Goal: Task Accomplishment & Management: Manage account settings

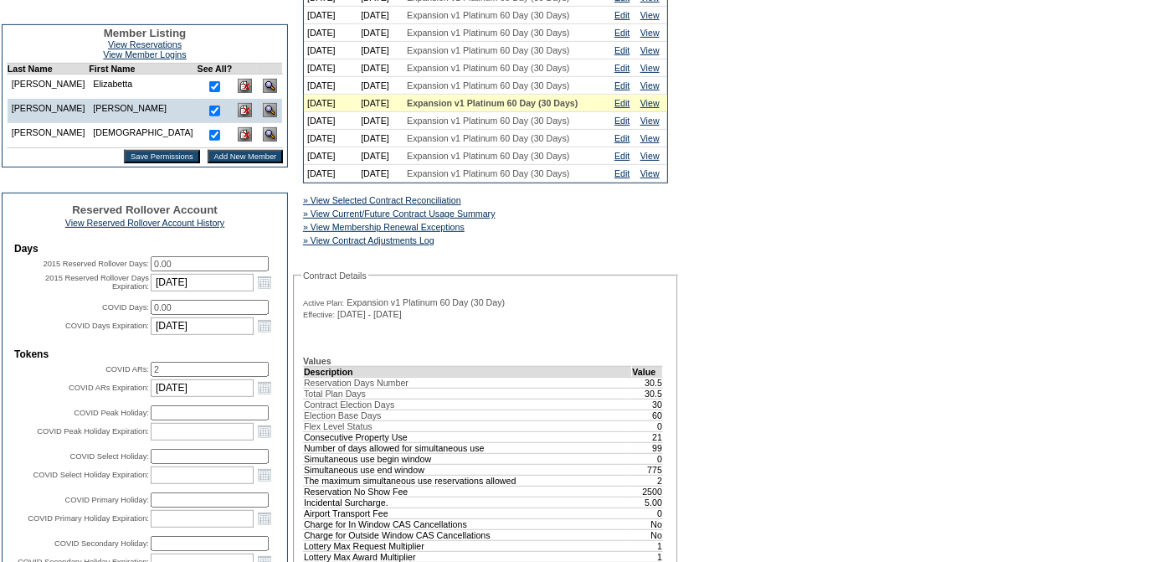
scroll to position [526, 0]
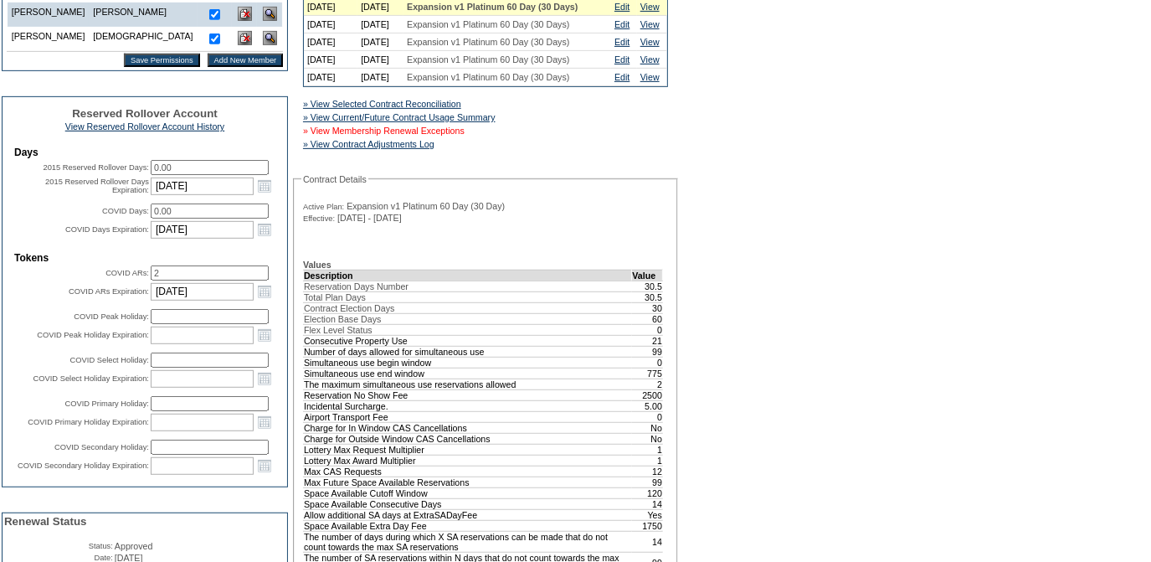
click at [453, 136] on link "» View Membership Renewal Exceptions" at bounding box center [384, 131] width 162 height 10
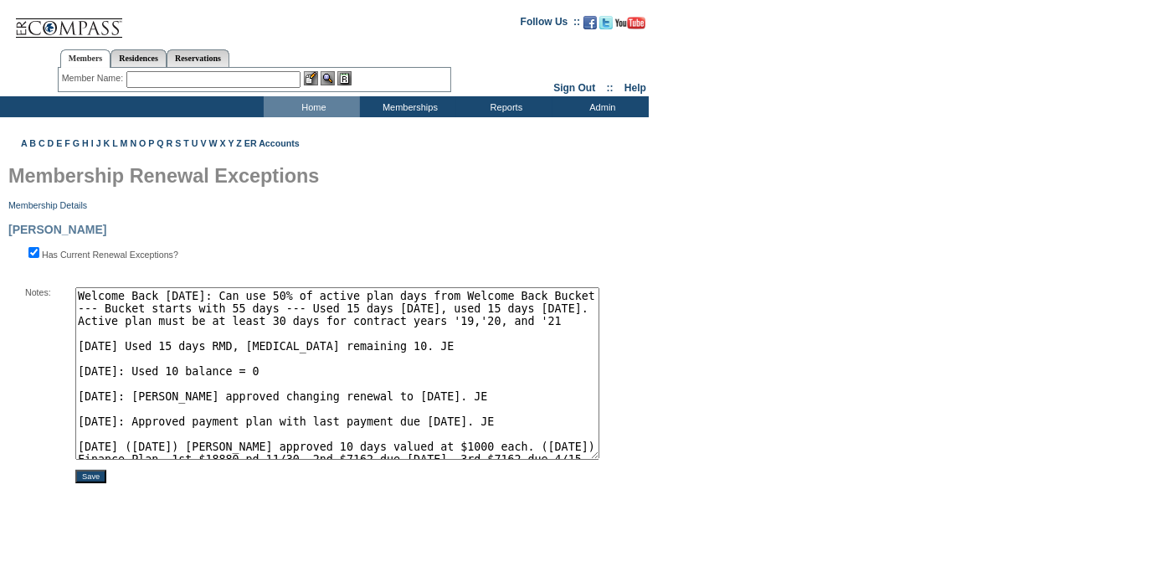
scroll to position [100, 0]
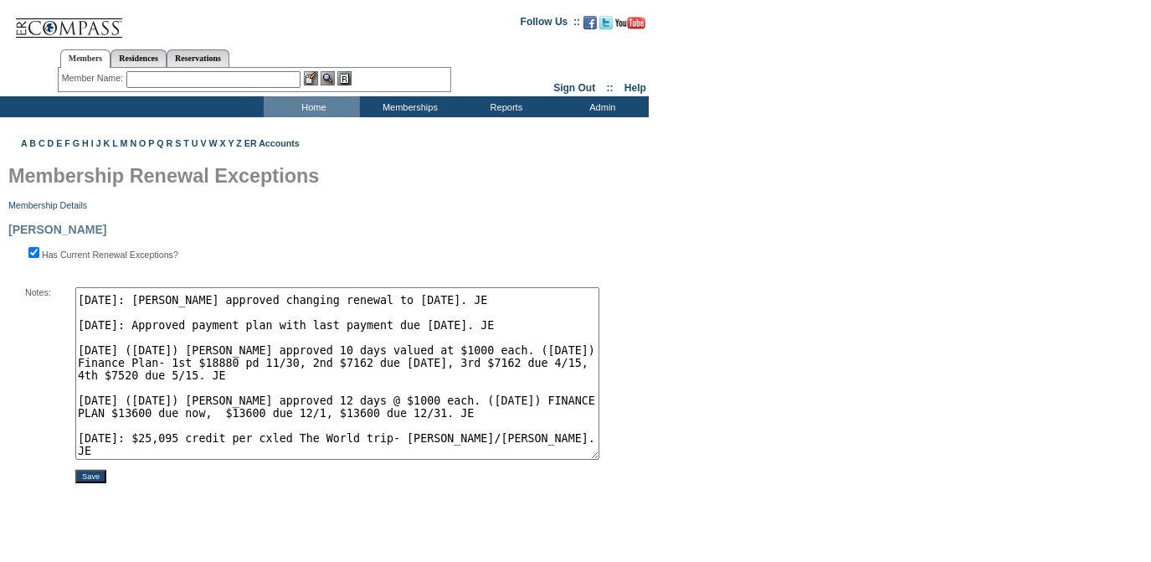
click at [489, 458] on textarea "Welcome Back July 2019: Can use 50% of active plan days from Welcome Back Bucke…" at bounding box center [337, 373] width 524 height 172
click at [141, 453] on textarea "Welcome Back July 2019: Can use 50% of active plan days from Welcome Back Bucke…" at bounding box center [337, 373] width 524 height 172
click at [198, 450] on textarea "Welcome Back July 2019: Can use 50% of active plan days from Welcome Back Bucke…" at bounding box center [337, 373] width 524 height 172
click at [178, 457] on textarea "Welcome Back July 2019: Can use 50% of active plan days from Welcome Back Bucke…" at bounding box center [337, 373] width 524 height 172
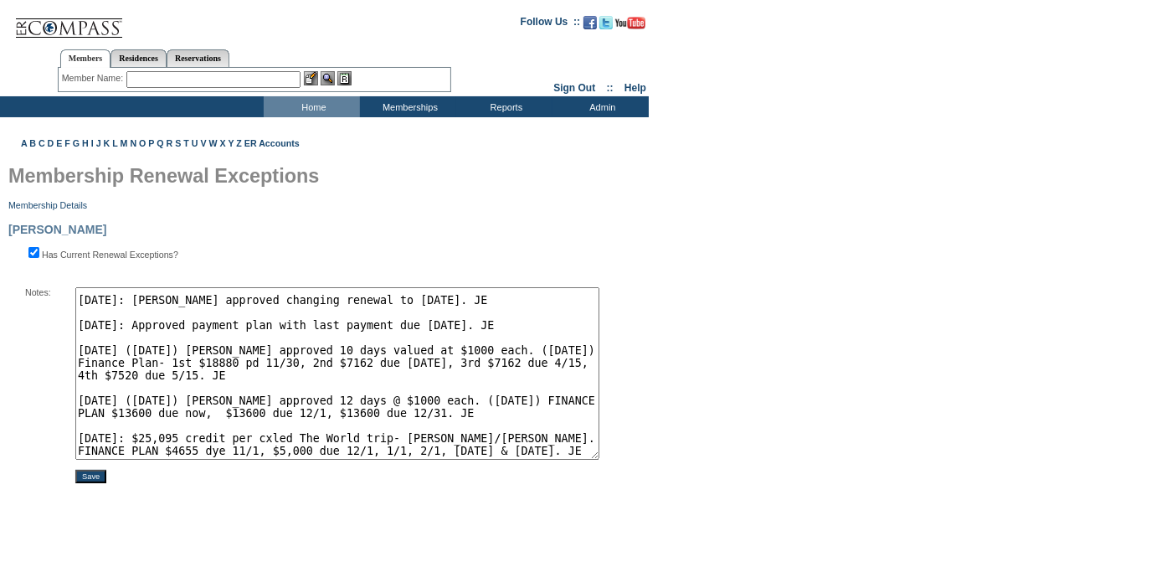
click at [421, 454] on textarea "Welcome Back July 2019: Can use 50% of active plan days from Welcome Back Bucke…" at bounding box center [337, 373] width 524 height 172
click at [437, 455] on textarea "Welcome Back July 2019: Can use 50% of active plan days from Welcome Back Bucke…" at bounding box center [337, 373] width 524 height 172
drag, startPoint x: 437, startPoint y: 455, endPoint x: 491, endPoint y: 442, distance: 55.2
click at [491, 442] on textarea "Welcome Back July 2019: Can use 50% of active plan days from Welcome Back Bucke…" at bounding box center [337, 373] width 524 height 172
type textarea "Welcome Back July 2019: Can use 50% of active plan days from Welcome Back Bucke…"
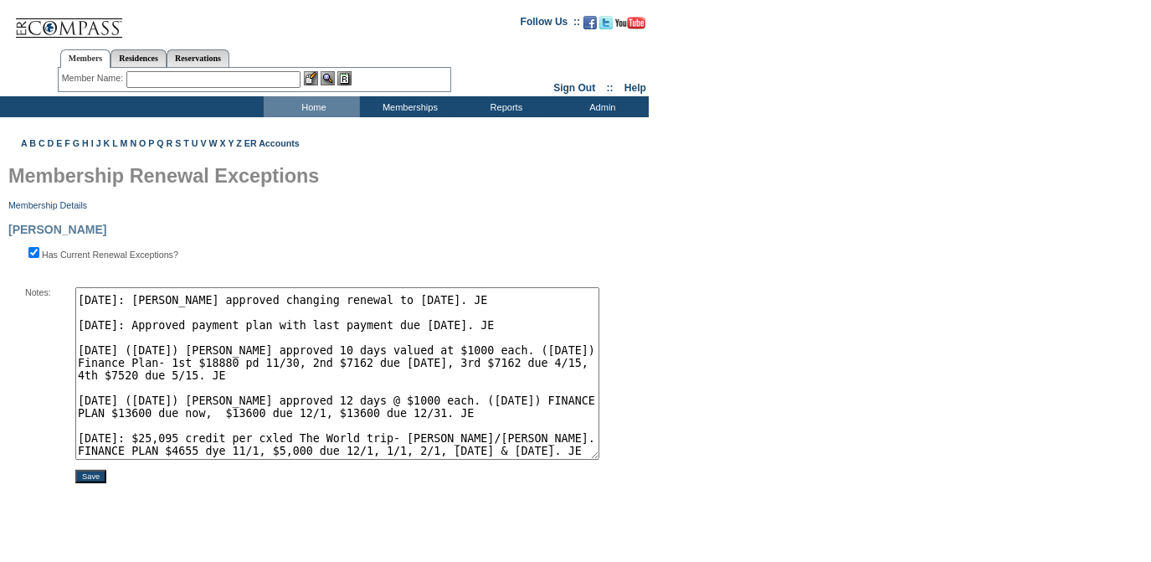
click at [95, 476] on input "Save" at bounding box center [90, 476] width 31 height 13
